Goal: Communication & Community: Answer question/provide support

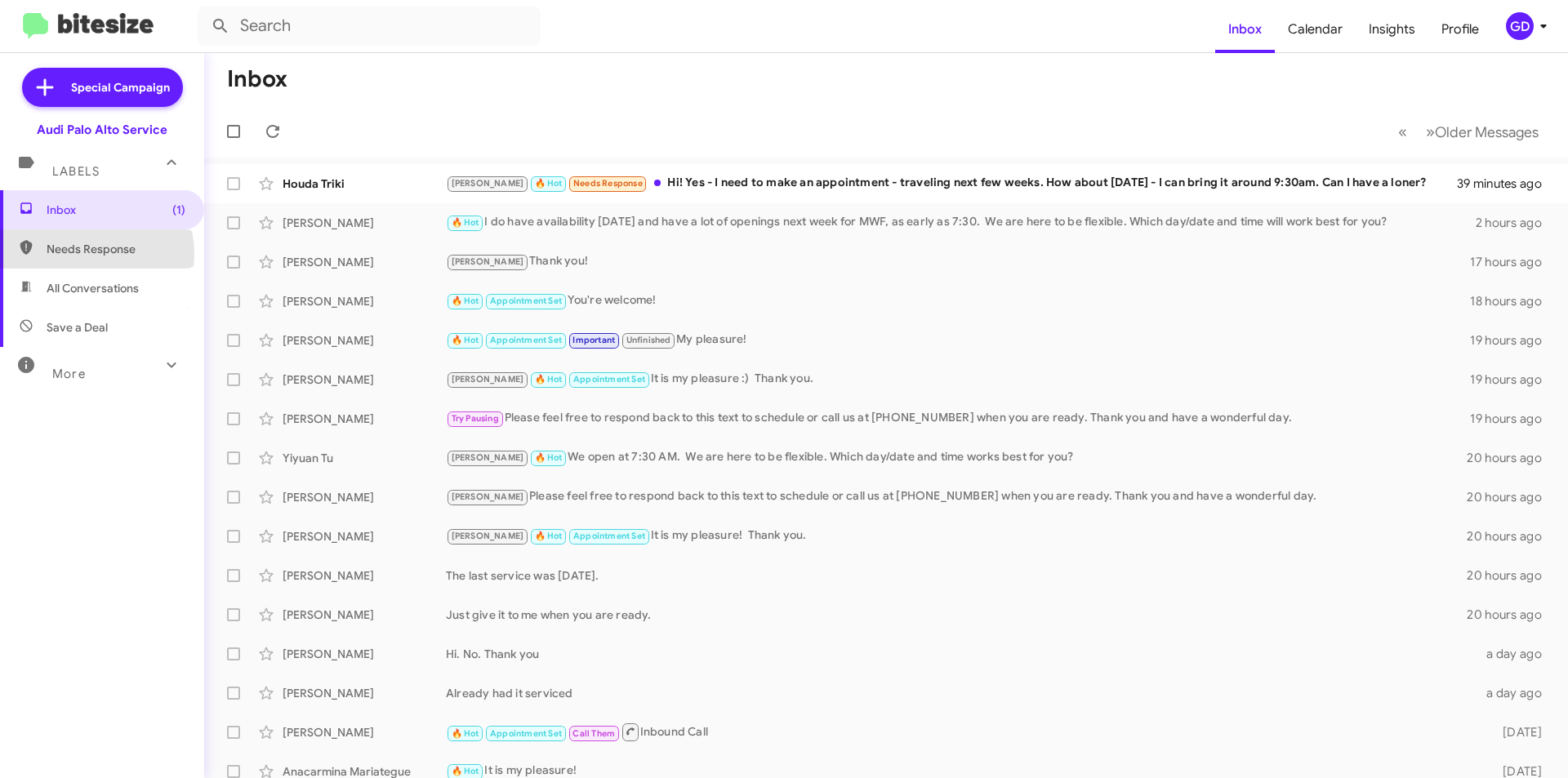
click at [86, 255] on span "Needs Response" at bounding box center [115, 249] width 139 height 16
type input "in:needs-response"
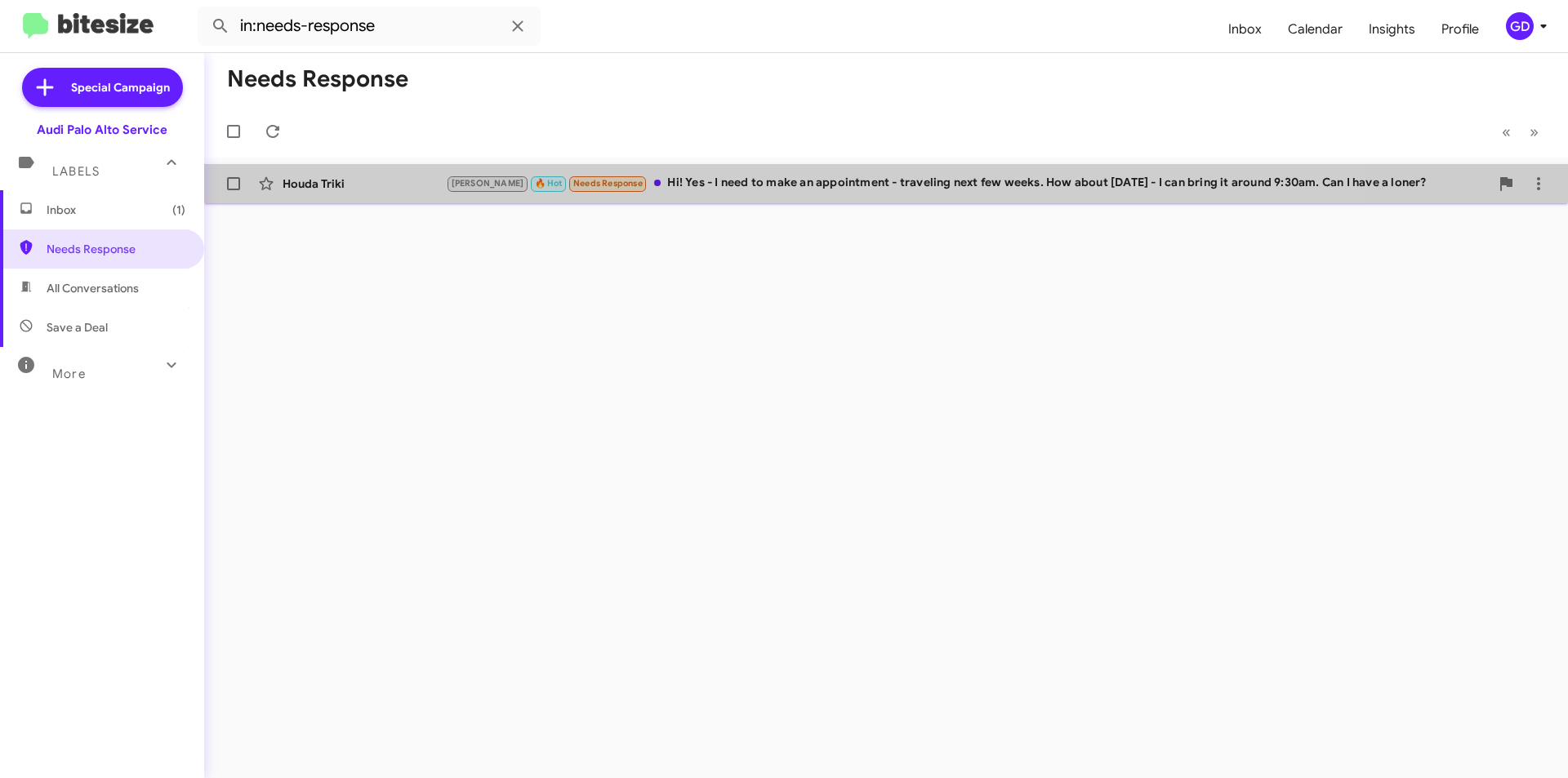
click at [740, 177] on div "[PERSON_NAME] 🔥 Hot Needs Response Hi! Yes - I need to make an appointment - tr…" at bounding box center [968, 183] width 1044 height 19
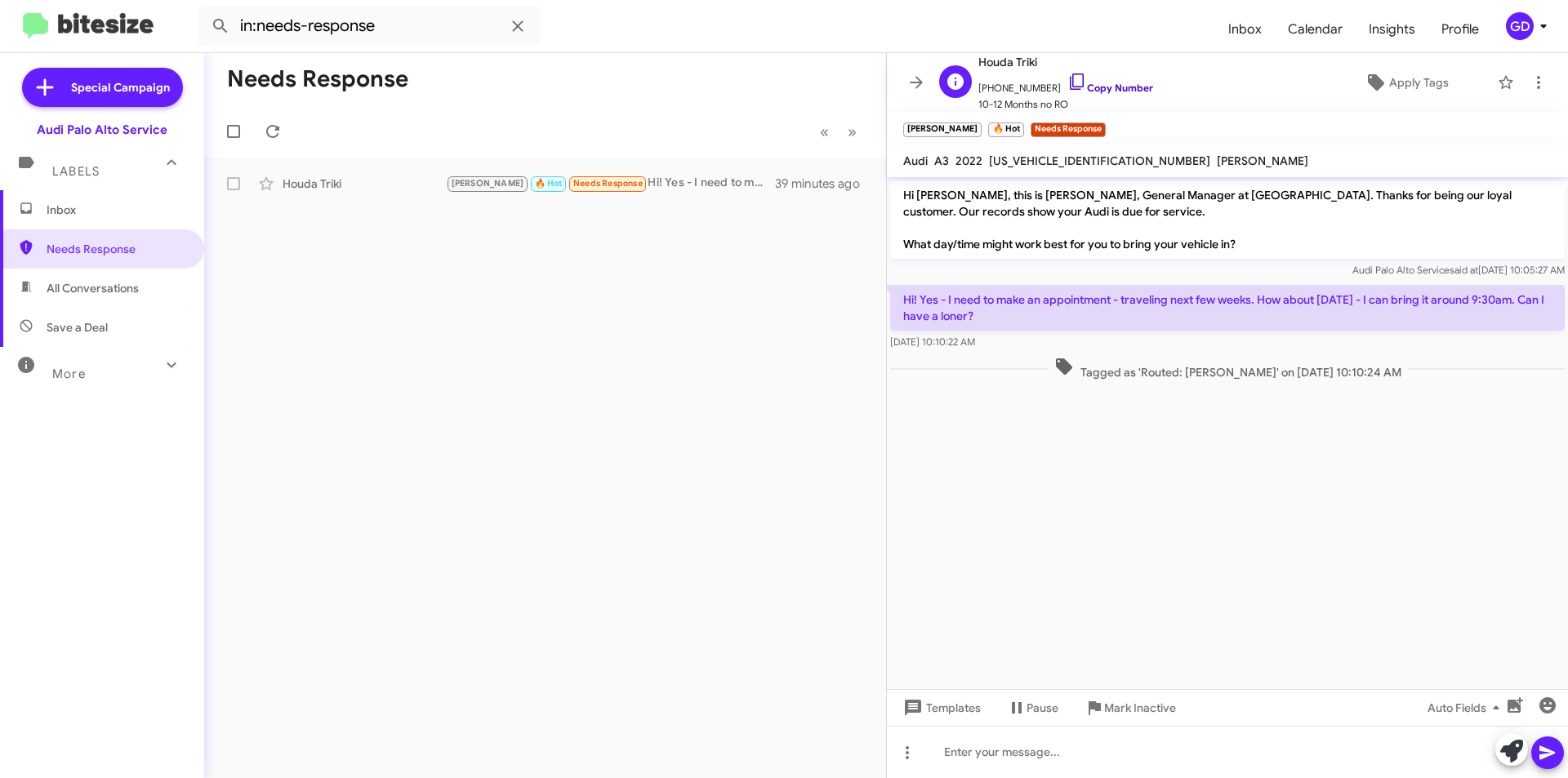
click at [1106, 89] on link "Copy Number" at bounding box center [1110, 88] width 86 height 13
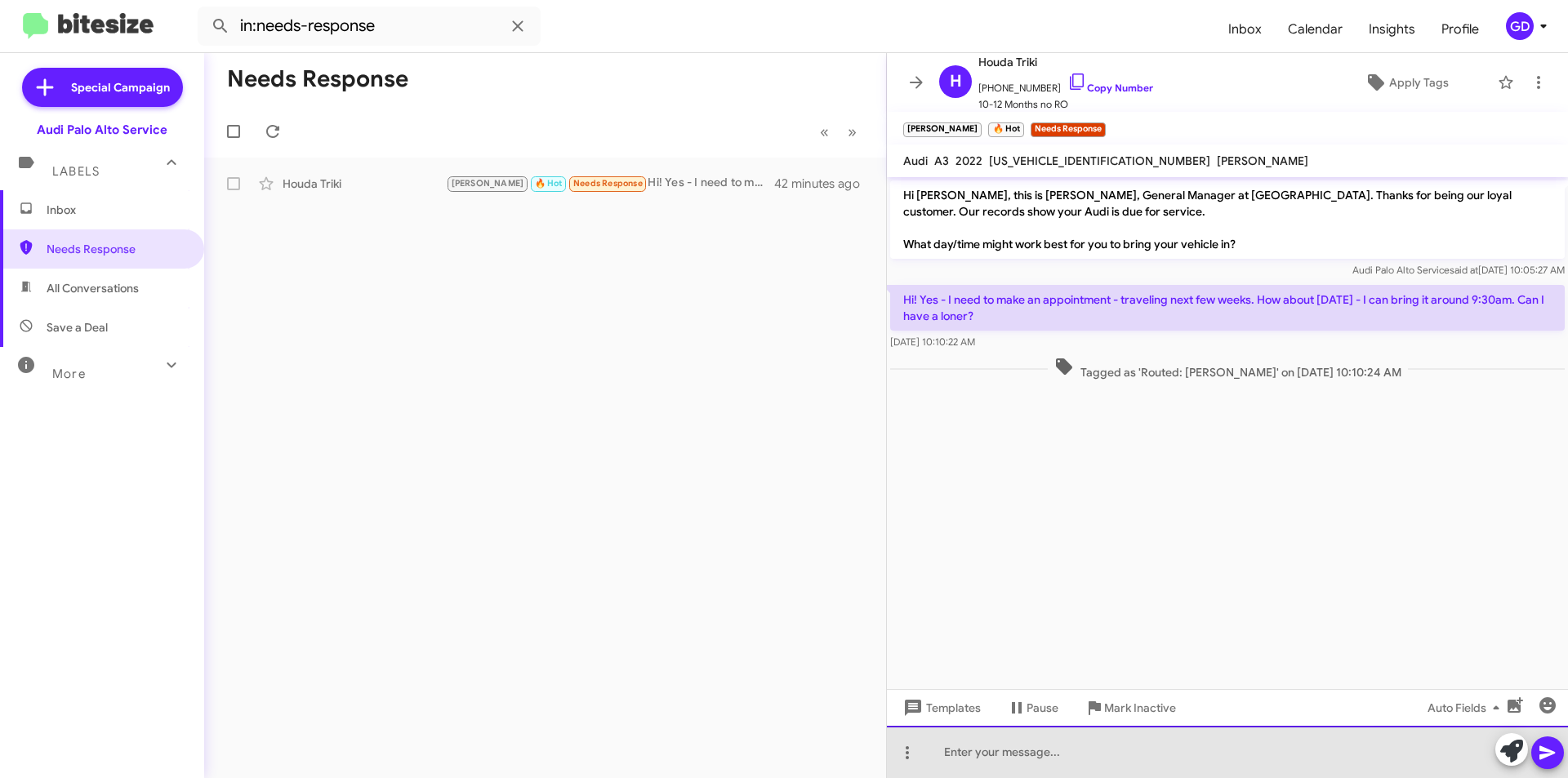
click at [952, 756] on div at bounding box center [1227, 753] width 681 height 53
drag, startPoint x: 1010, startPoint y: 751, endPoint x: 931, endPoint y: 751, distance: 79.0
click at [931, 751] on div "Our loaner" at bounding box center [1227, 753] width 681 height 53
click at [1323, 749] on div "Loaners are first come first serve and at the discretion of the advisor." at bounding box center [1227, 753] width 681 height 53
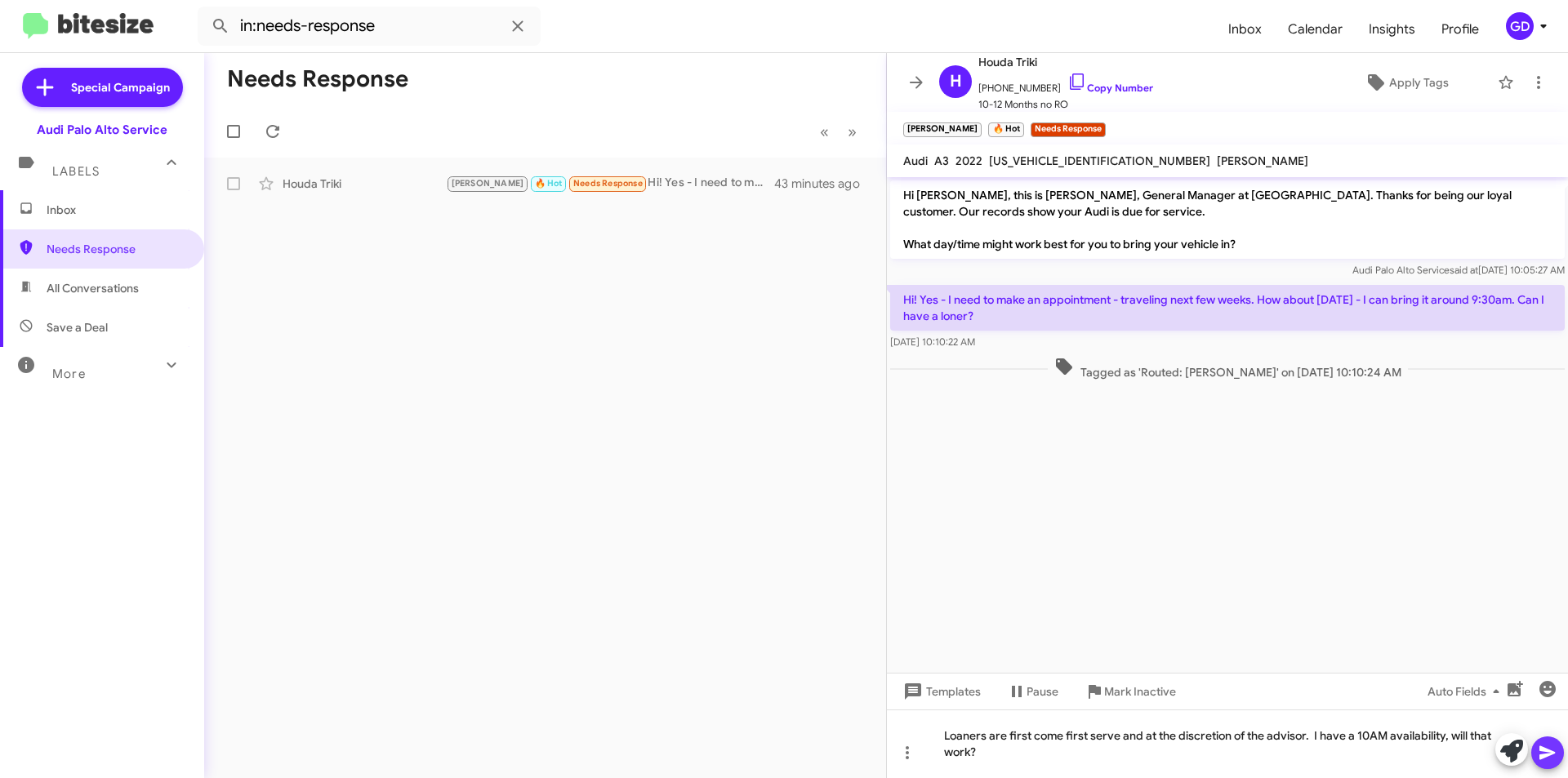
click at [1555, 751] on icon at bounding box center [1548, 753] width 20 height 20
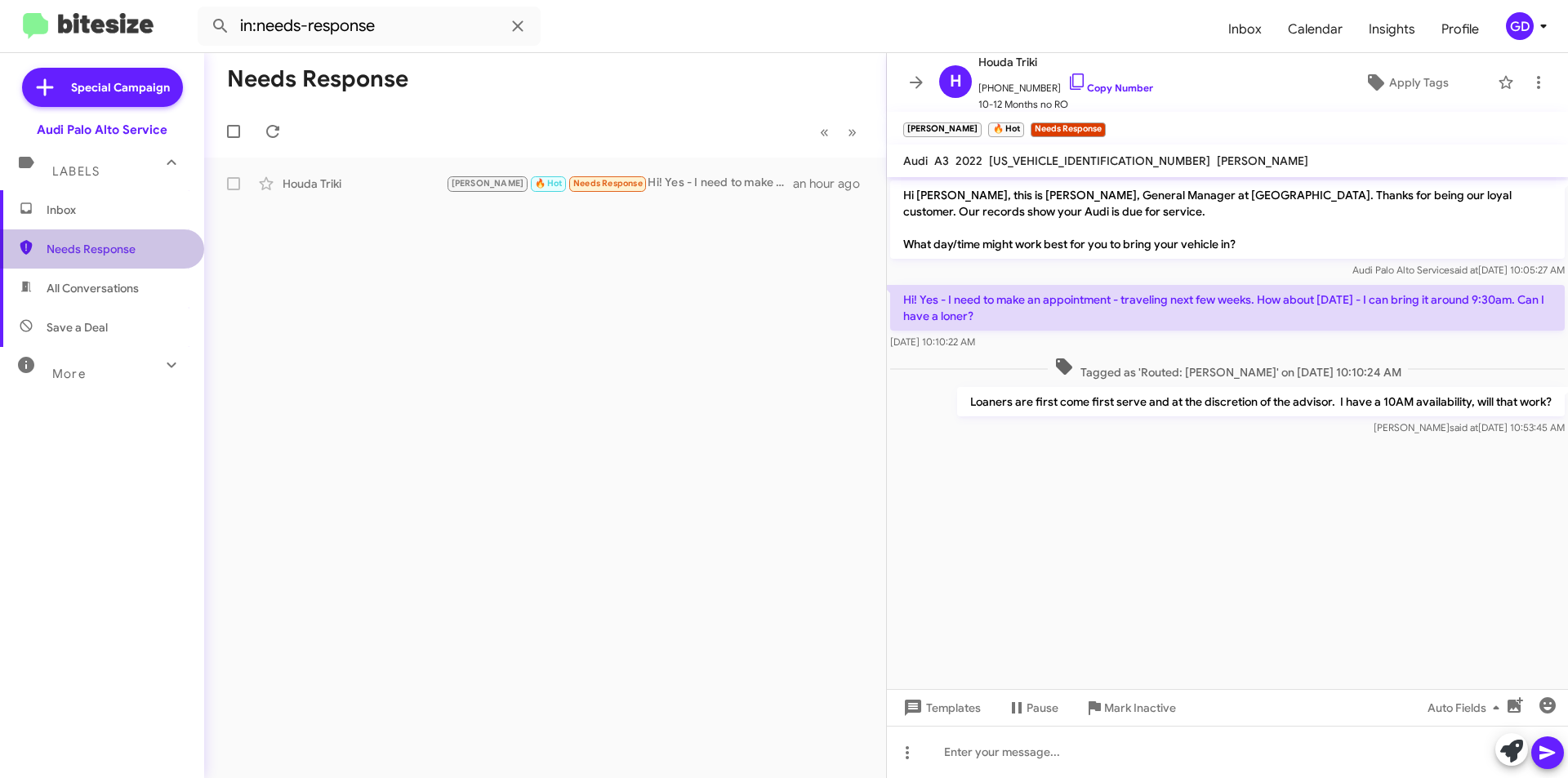
click at [104, 242] on span "Needs Response" at bounding box center [115, 249] width 139 height 16
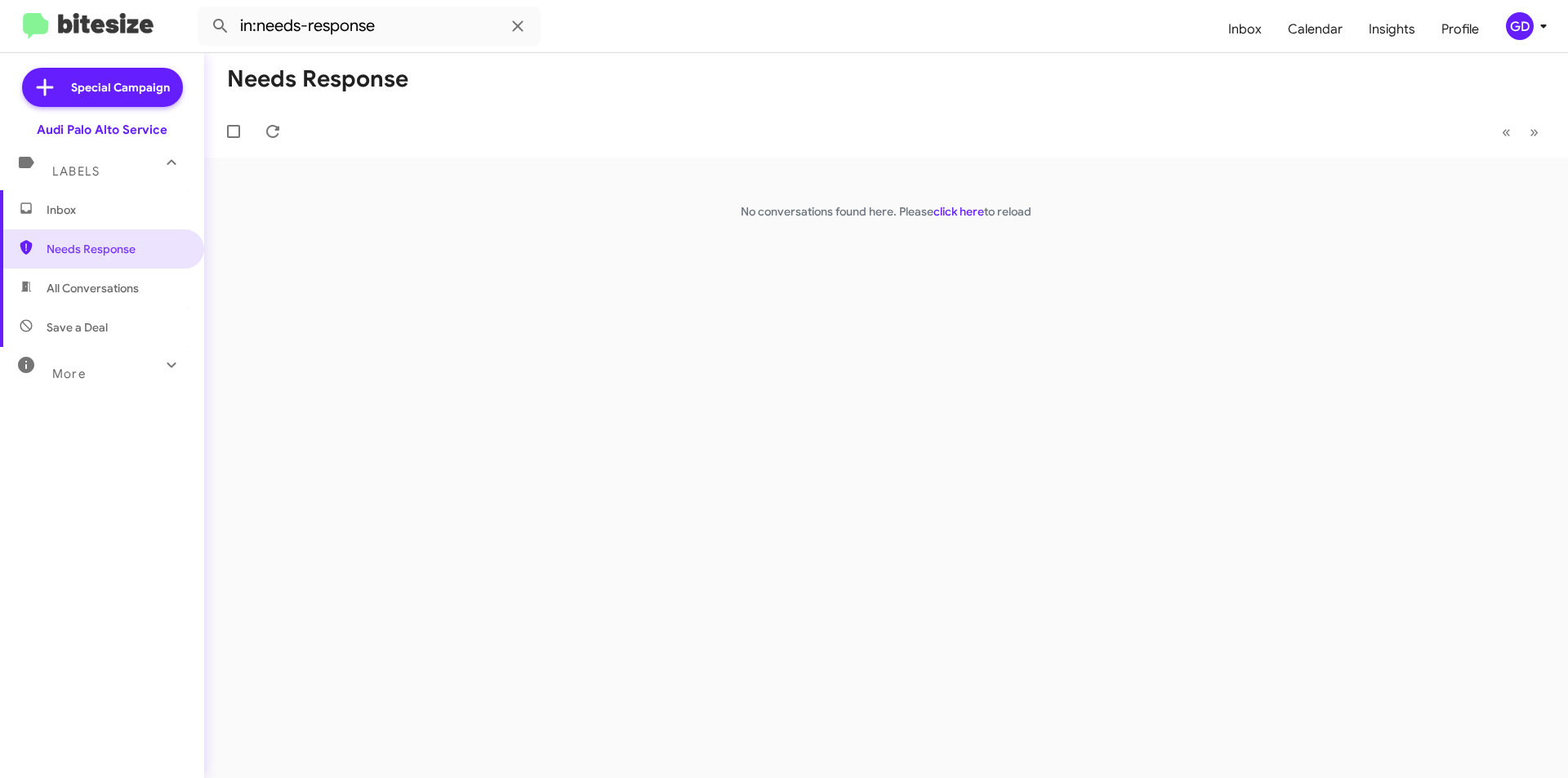
click at [63, 210] on span "Inbox" at bounding box center [115, 209] width 139 height 16
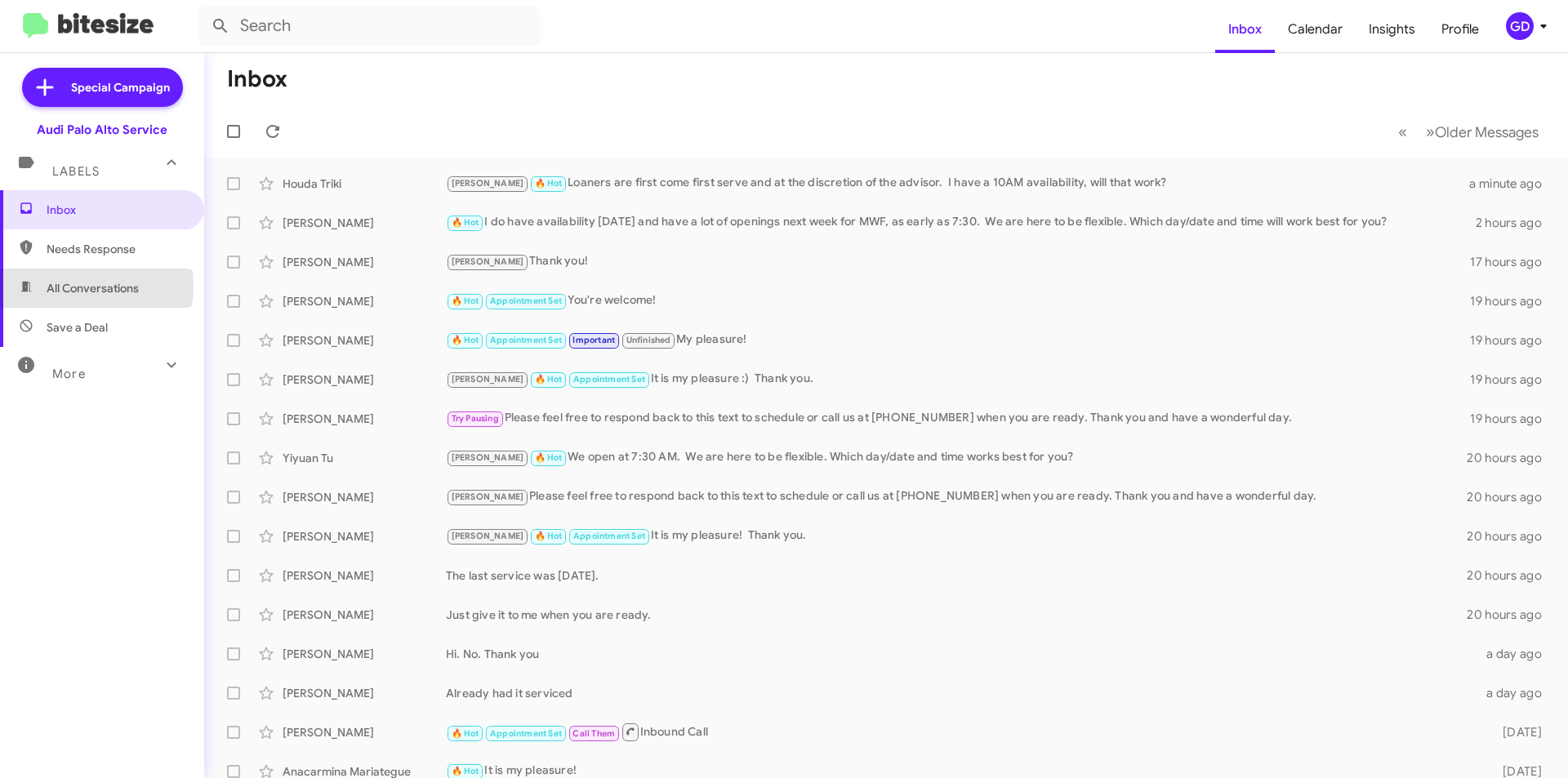
click at [69, 286] on span "All Conversations" at bounding box center [93, 288] width 93 height 16
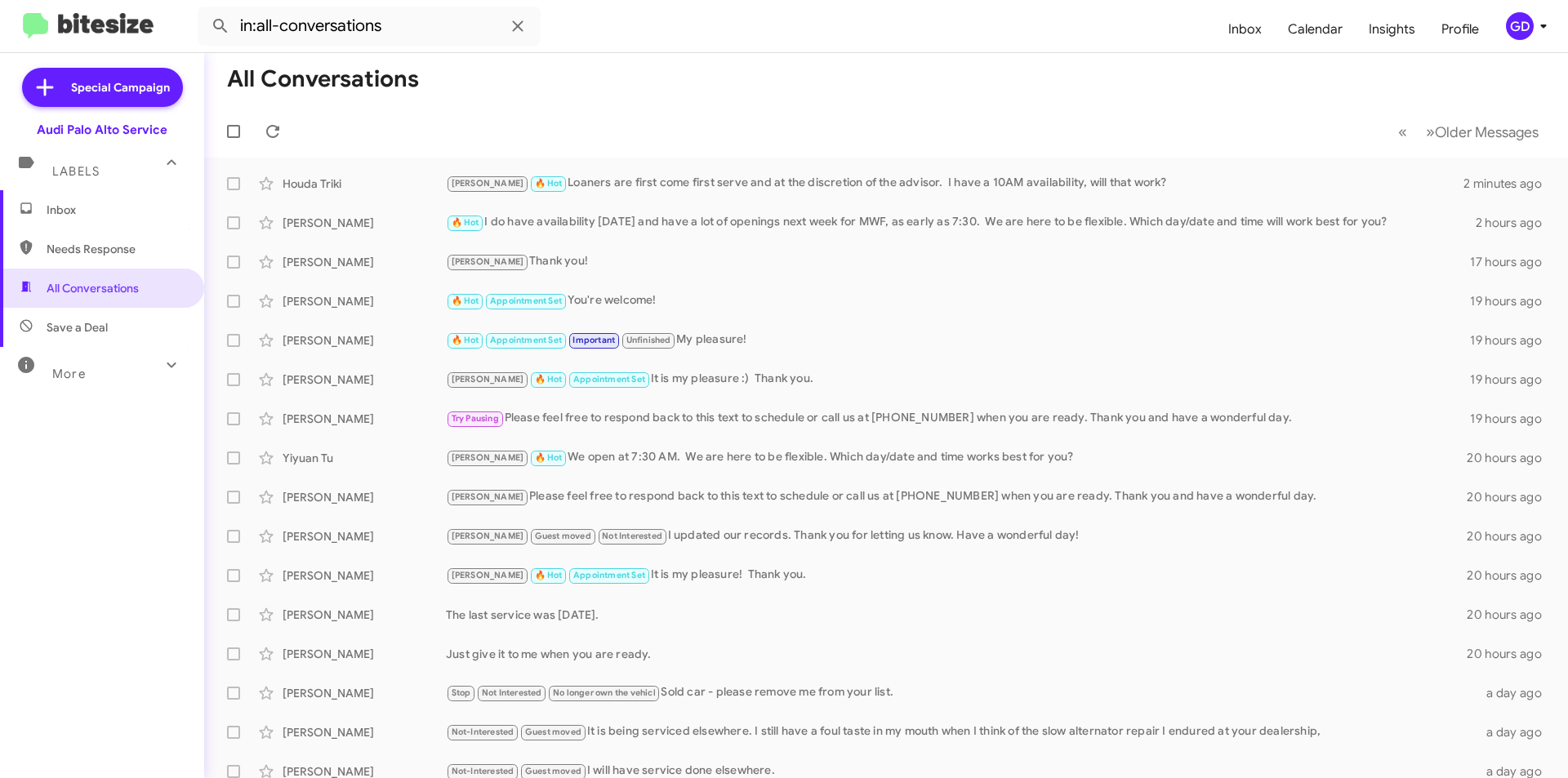
click at [63, 251] on span "Needs Response" at bounding box center [115, 249] width 139 height 16
type input "in:needs-response"
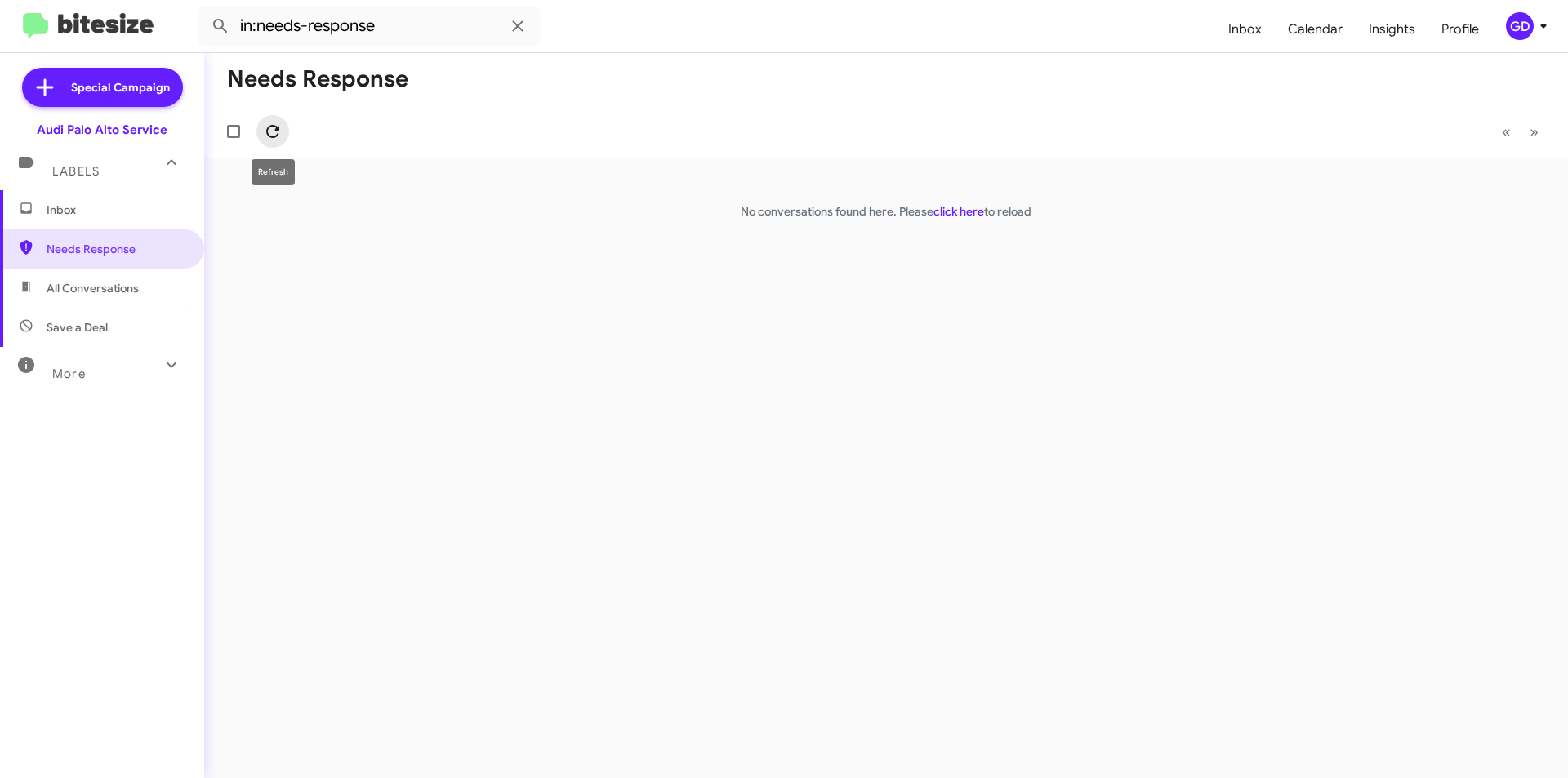
click at [276, 127] on icon at bounding box center [273, 131] width 13 height 13
